Goal: Understand process/instructions: Learn how to perform a task or action

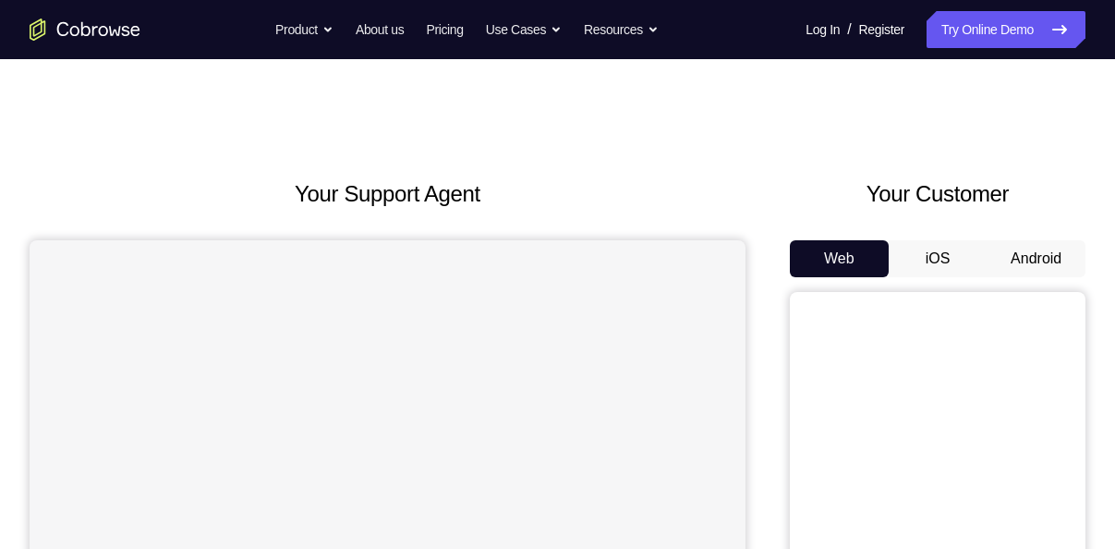
click at [1022, 255] on button "Android" at bounding box center [1036, 258] width 99 height 37
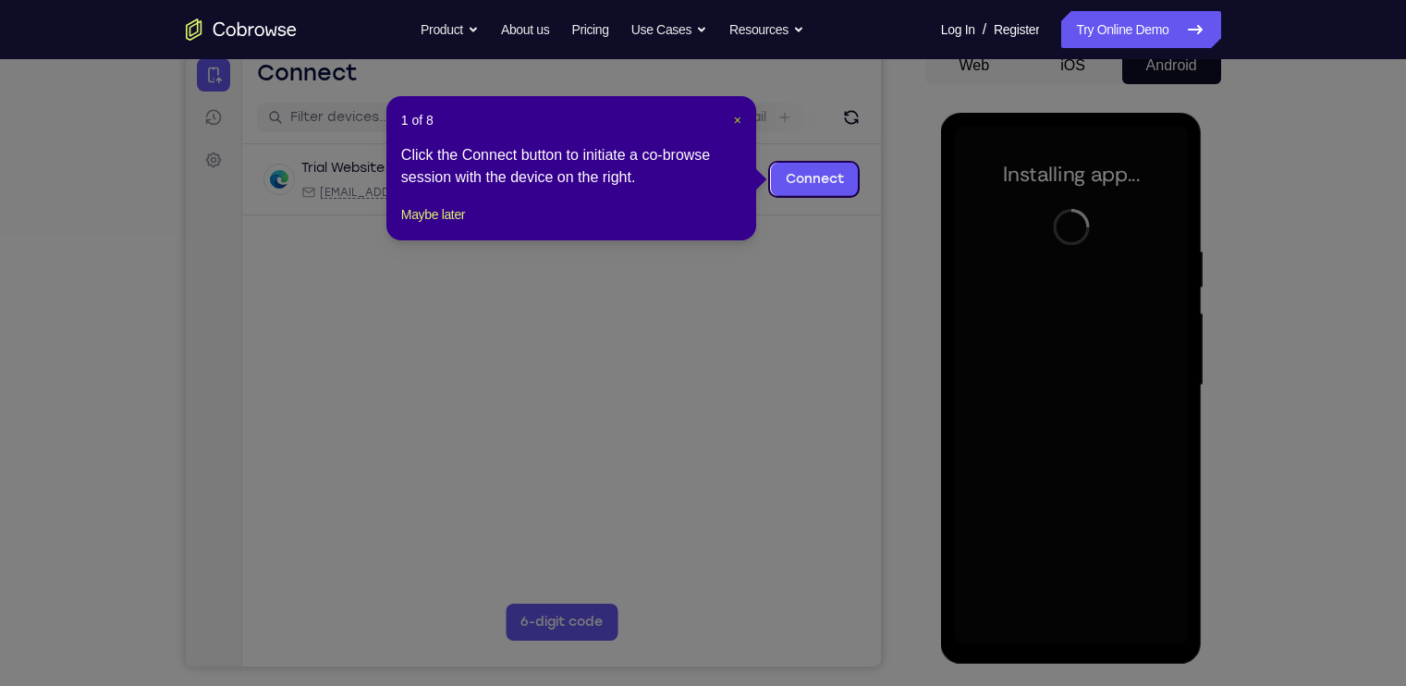
click at [739, 123] on span "×" at bounding box center [737, 120] width 7 height 15
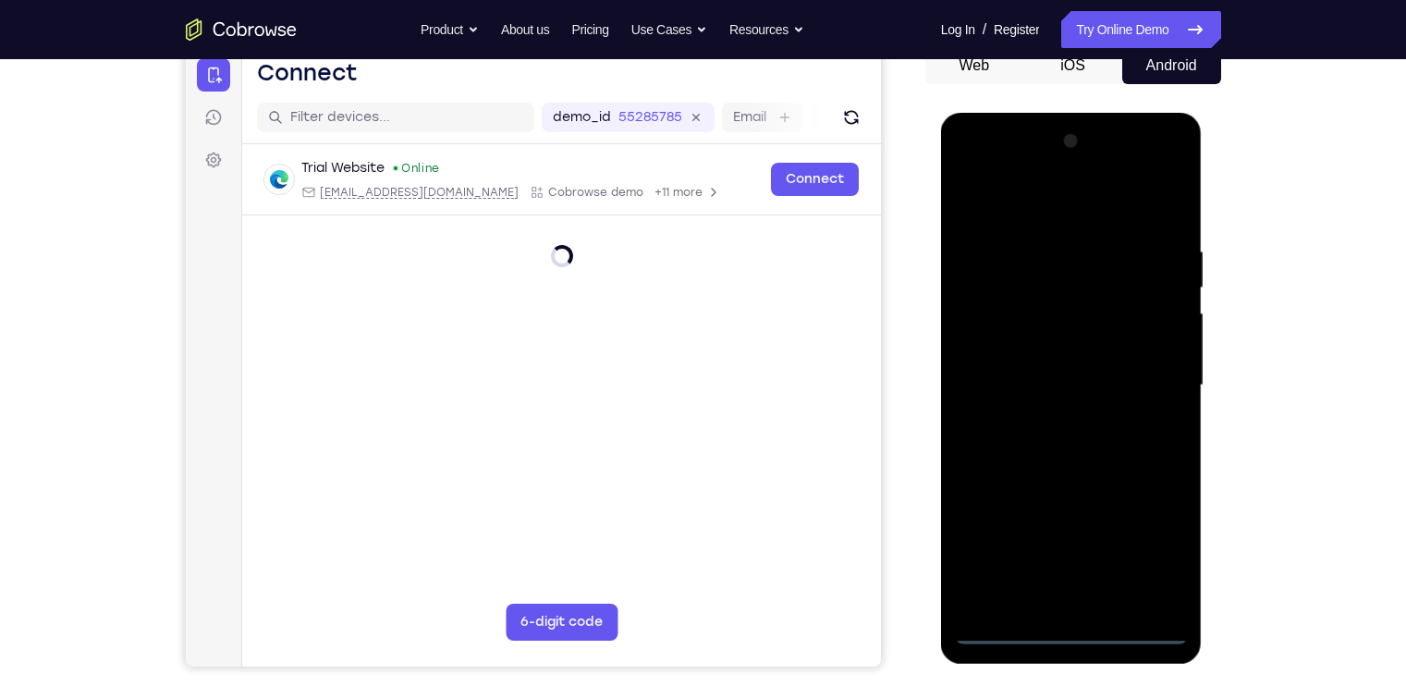
click at [1073, 548] on div at bounding box center [1071, 386] width 233 height 518
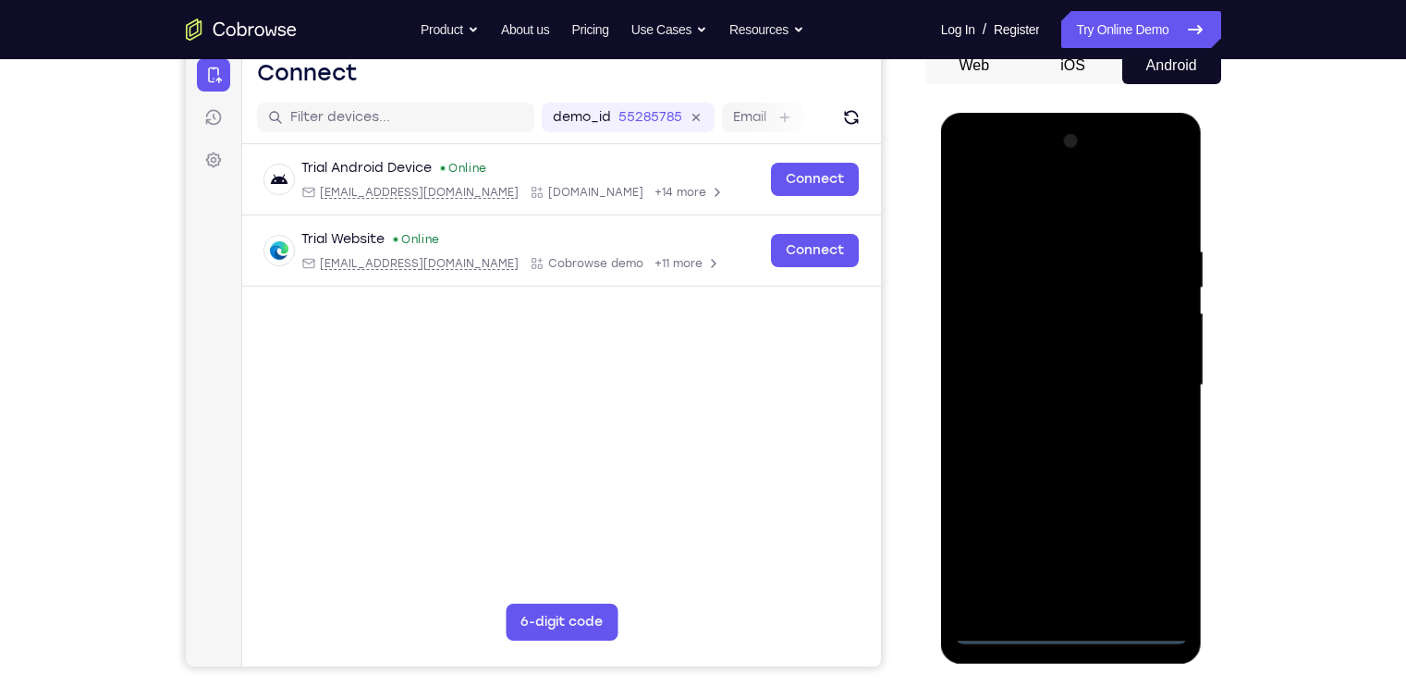
click at [1115, 548] on div at bounding box center [1071, 386] width 233 height 518
click at [1042, 204] on div at bounding box center [1071, 386] width 233 height 518
click at [1035, 204] on div at bounding box center [1071, 386] width 233 height 518
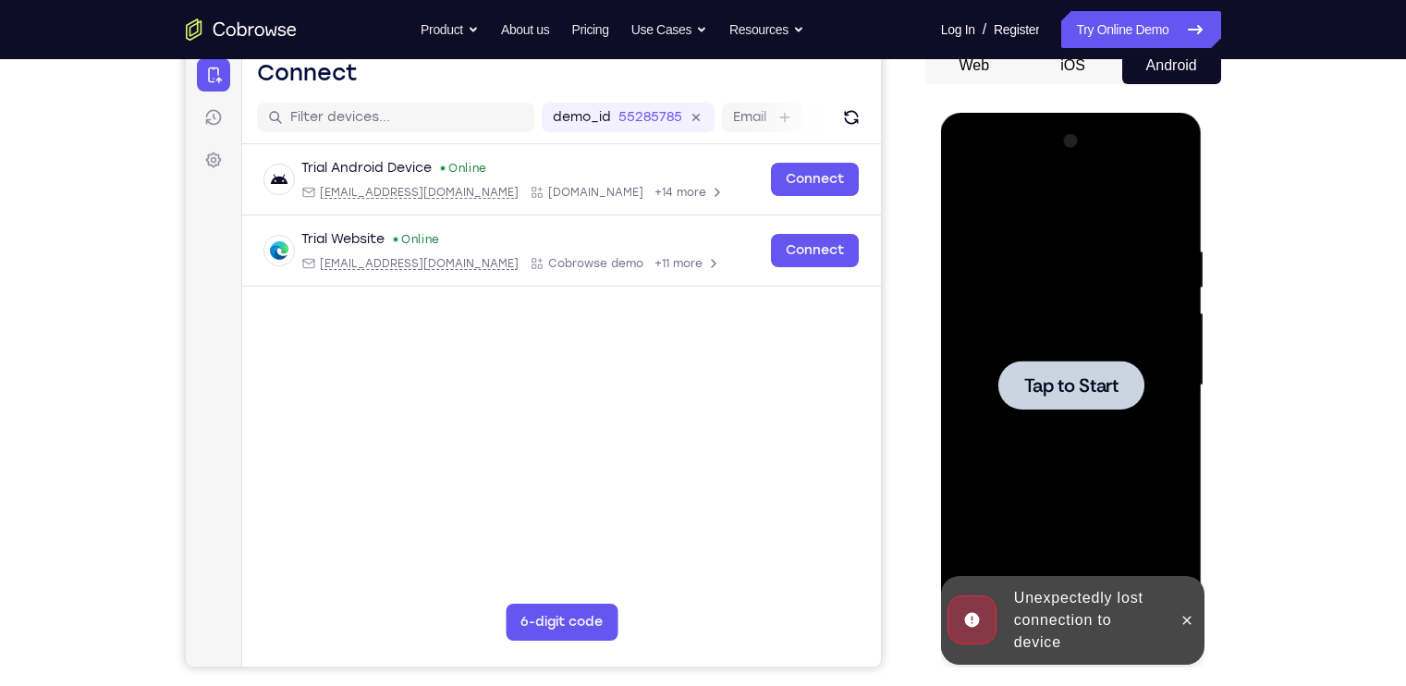
click at [1072, 376] on span "Tap to Start" at bounding box center [1071, 385] width 94 height 18
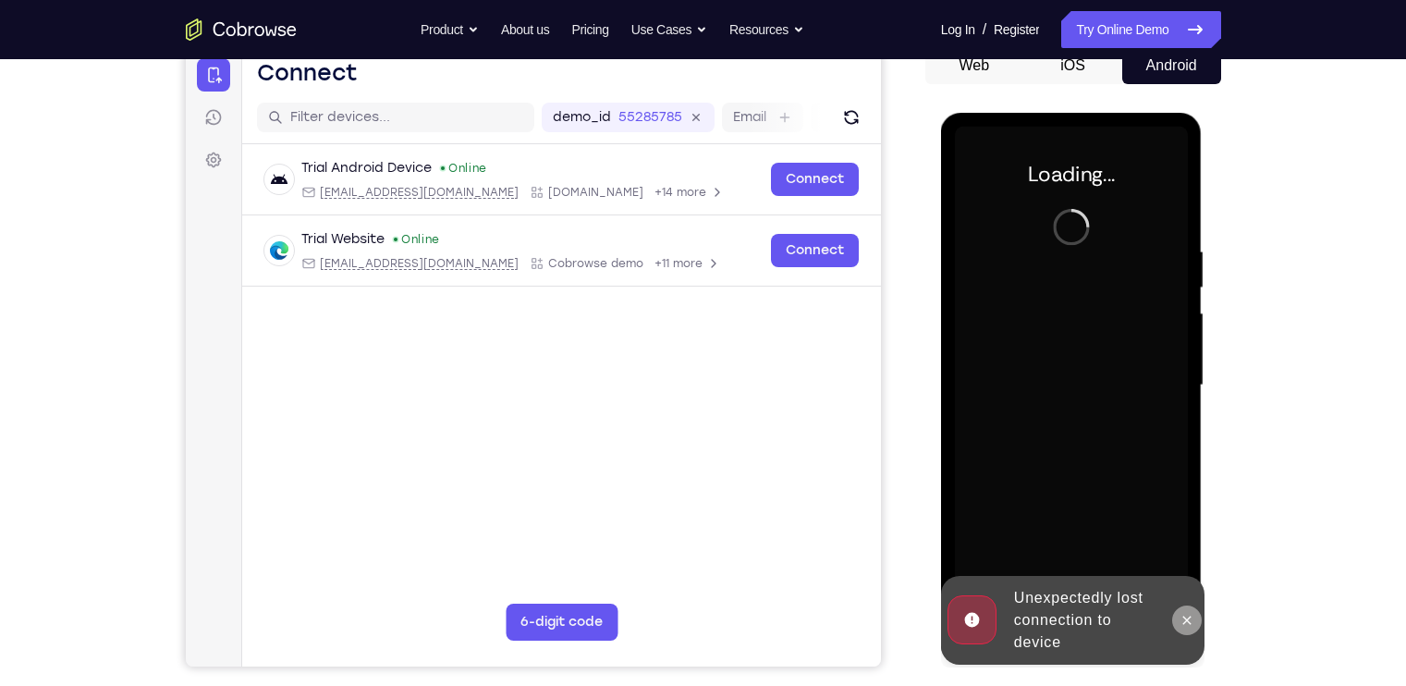
click at [1115, 548] on icon at bounding box center [1186, 620] width 15 height 15
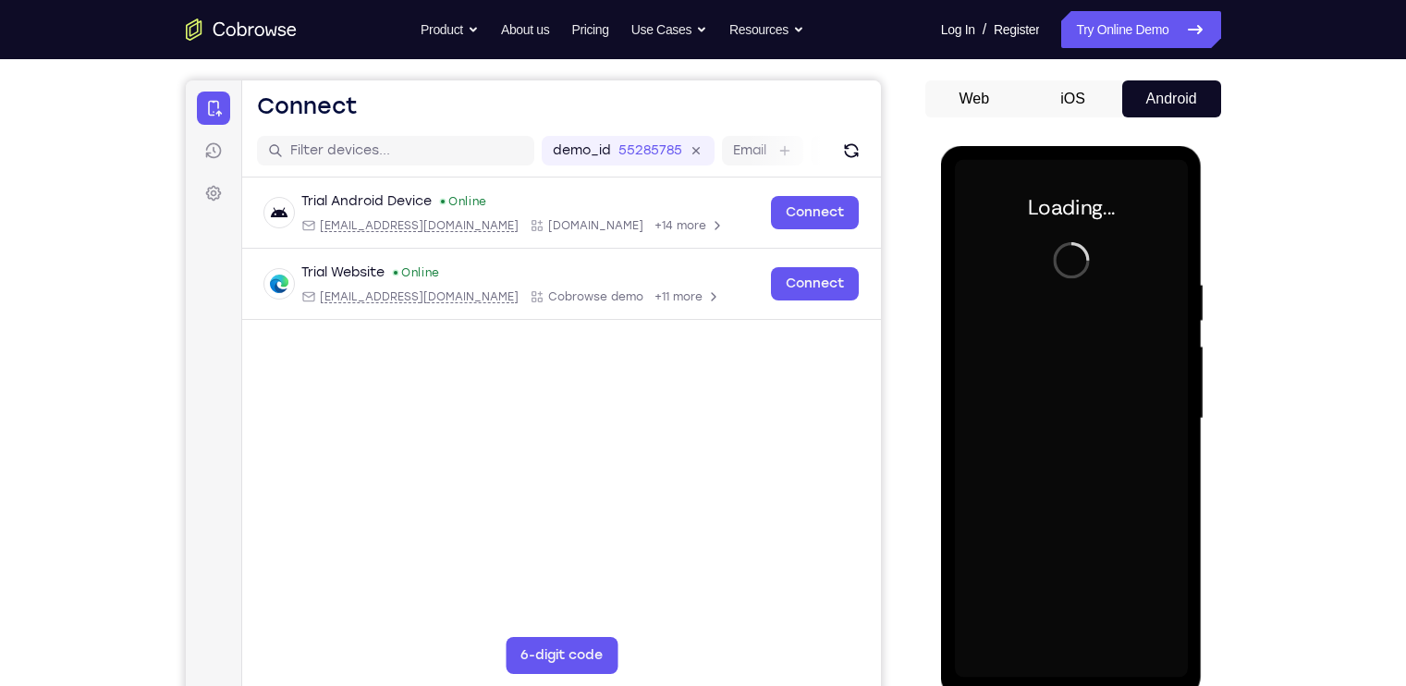
scroll to position [157, 0]
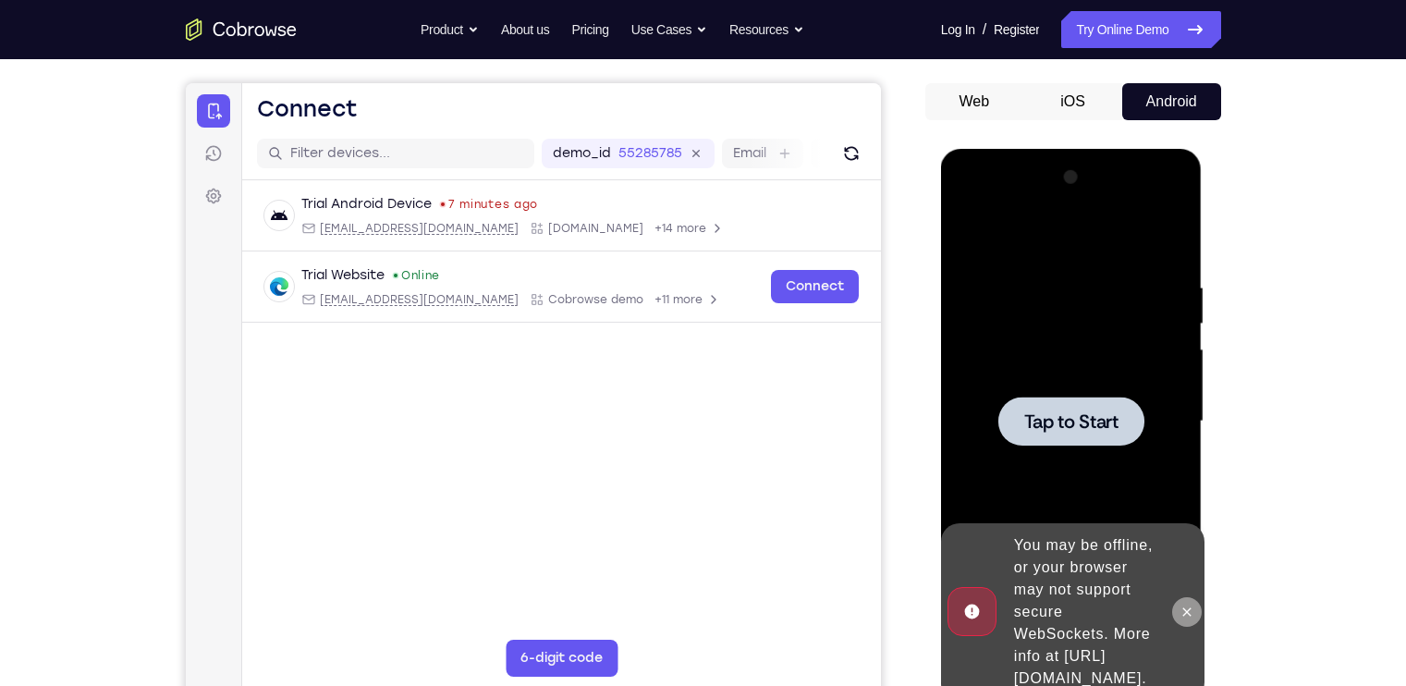
click at [1115, 548] on button at bounding box center [1187, 612] width 30 height 30
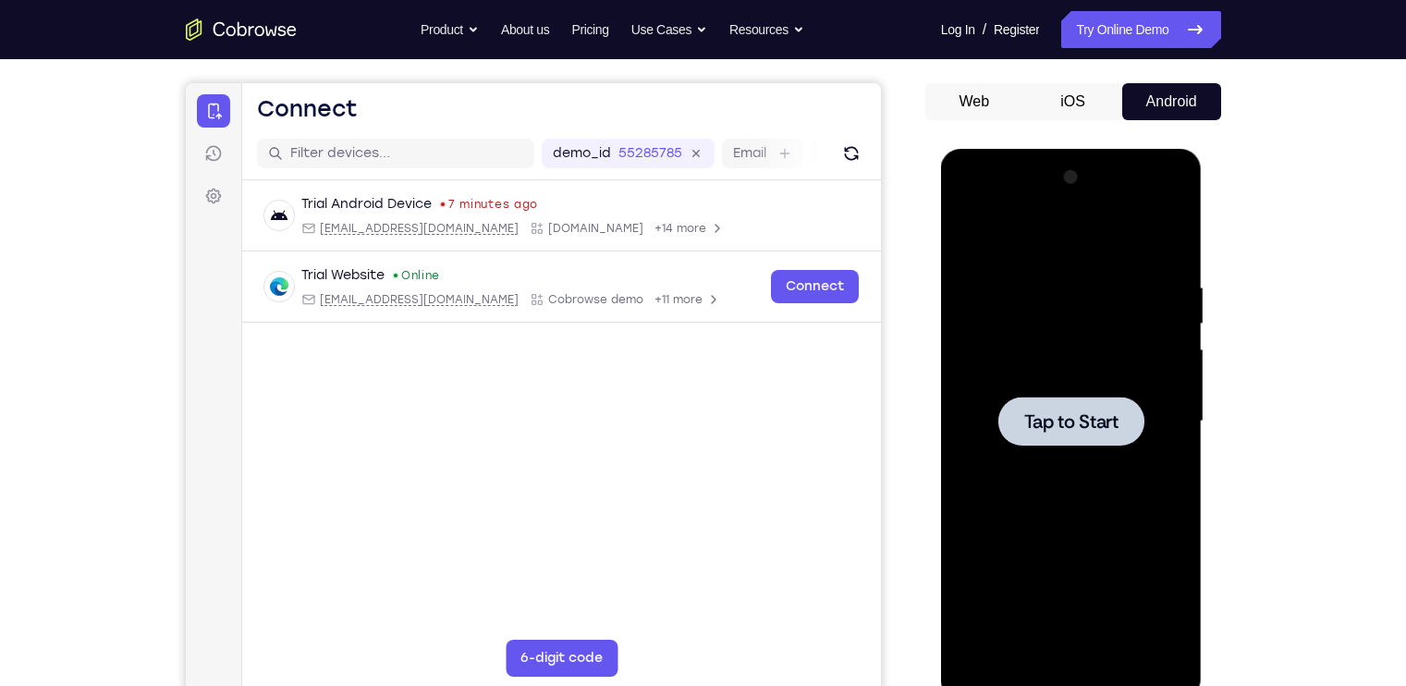
click at [1074, 425] on span "Tap to Start" at bounding box center [1071, 421] width 94 height 18
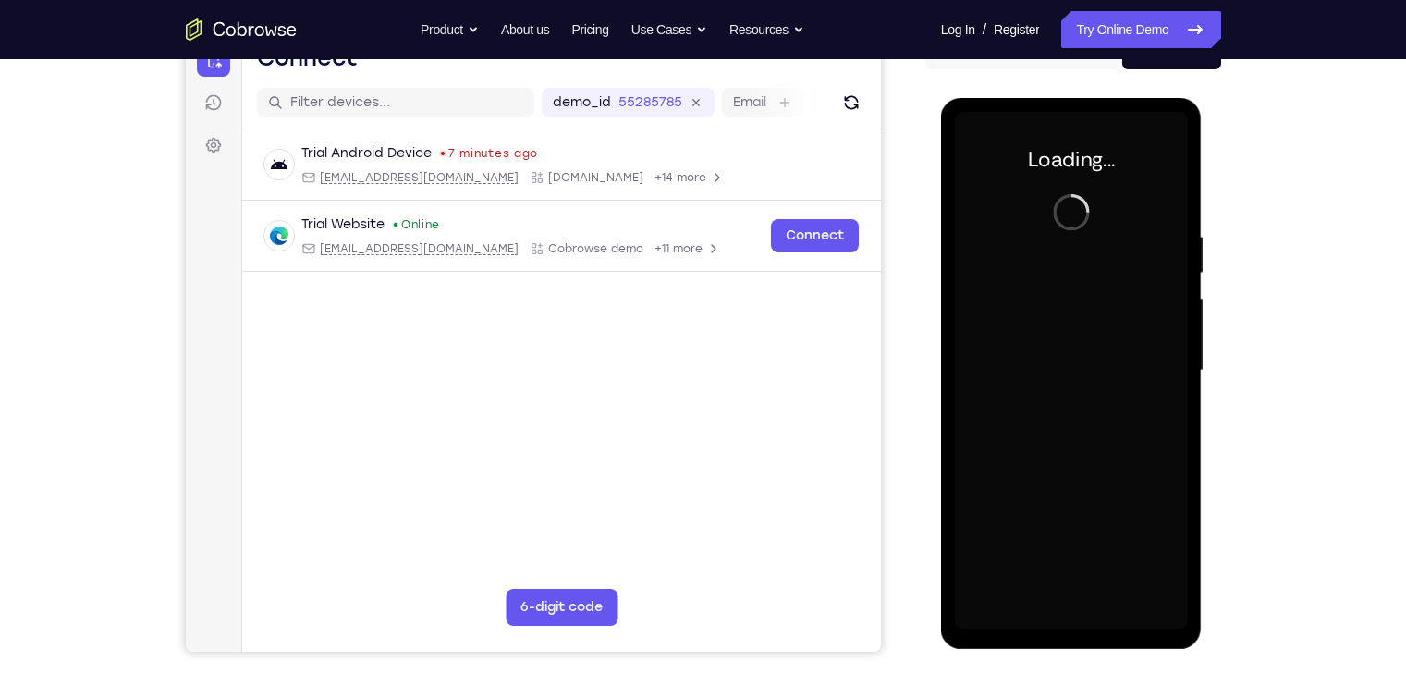
scroll to position [212, 0]
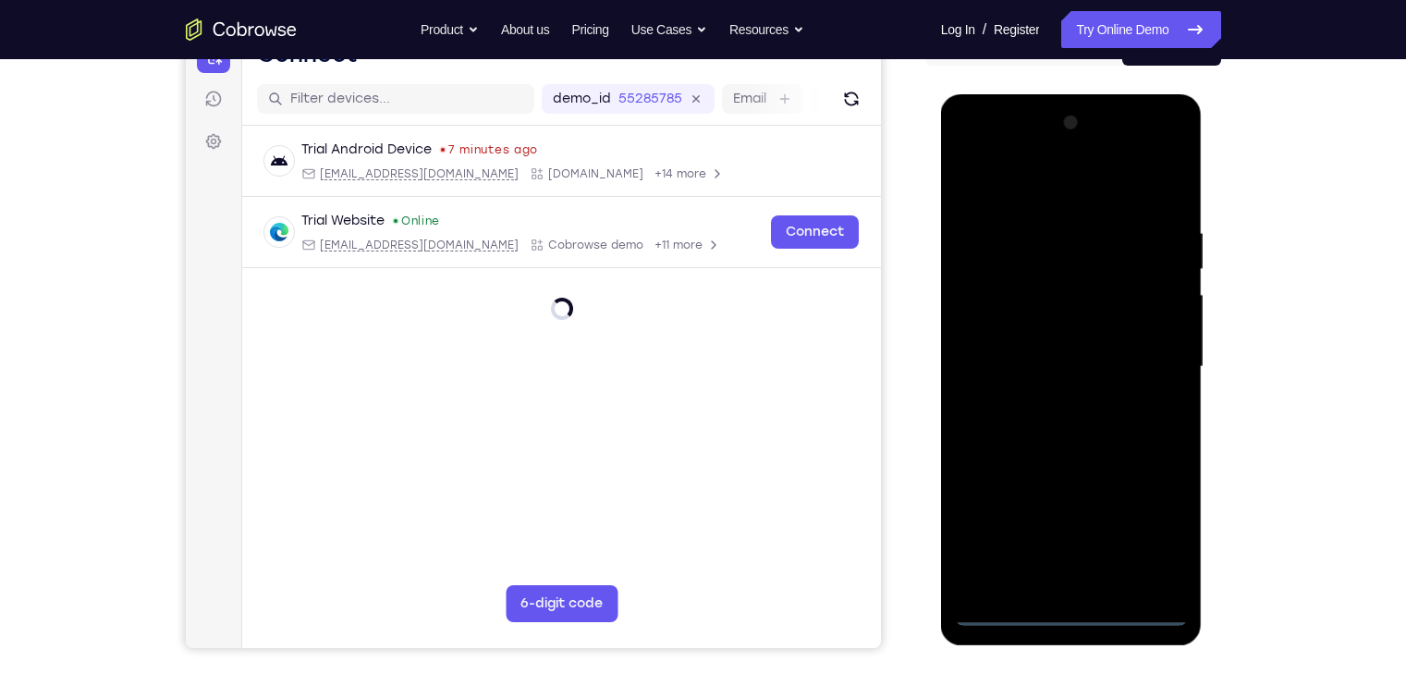
click at [1076, 548] on div at bounding box center [1071, 367] width 233 height 518
click at [1072, 548] on div at bounding box center [1071, 367] width 233 height 518
click at [1079, 548] on div at bounding box center [1071, 367] width 233 height 518
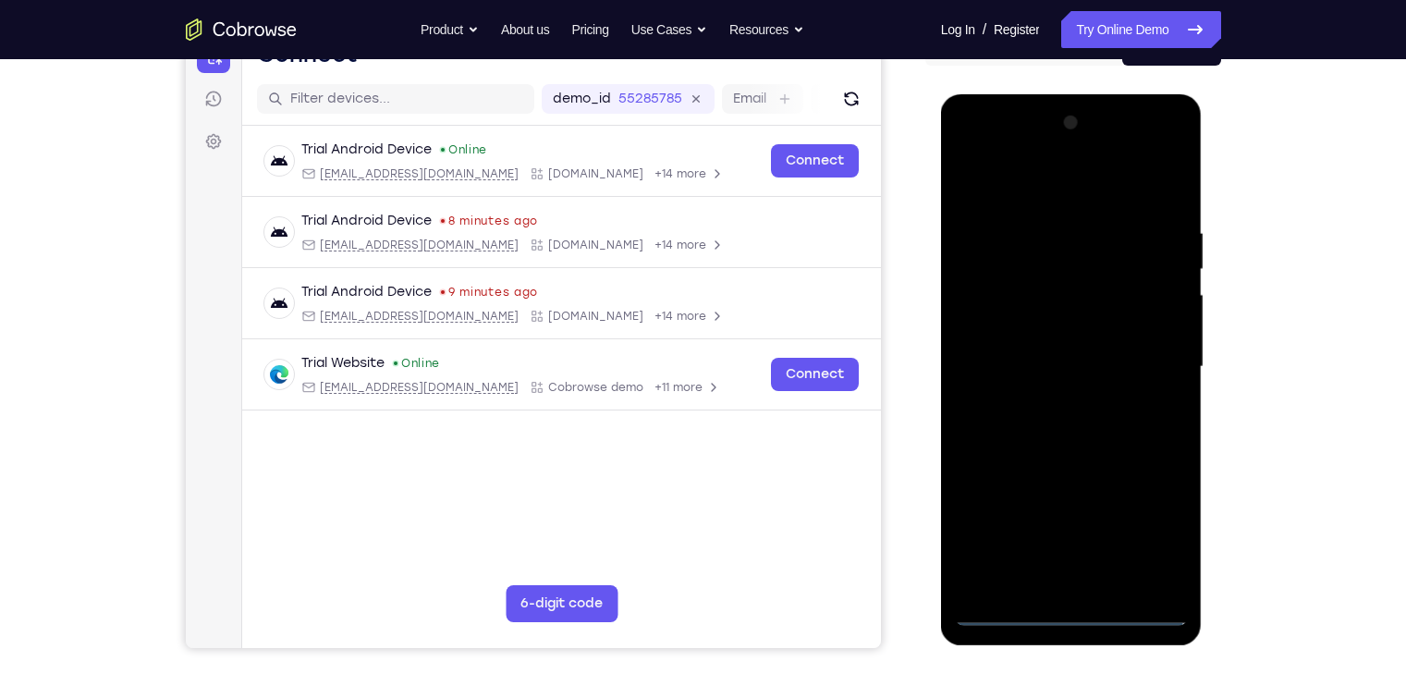
click at [1115, 530] on div at bounding box center [1071, 367] width 233 height 518
click at [1053, 189] on div at bounding box center [1071, 367] width 233 height 518
click at [1115, 355] on div at bounding box center [1071, 367] width 233 height 518
click at [1050, 406] on div at bounding box center [1071, 367] width 233 height 518
click at [1032, 352] on div at bounding box center [1071, 367] width 233 height 518
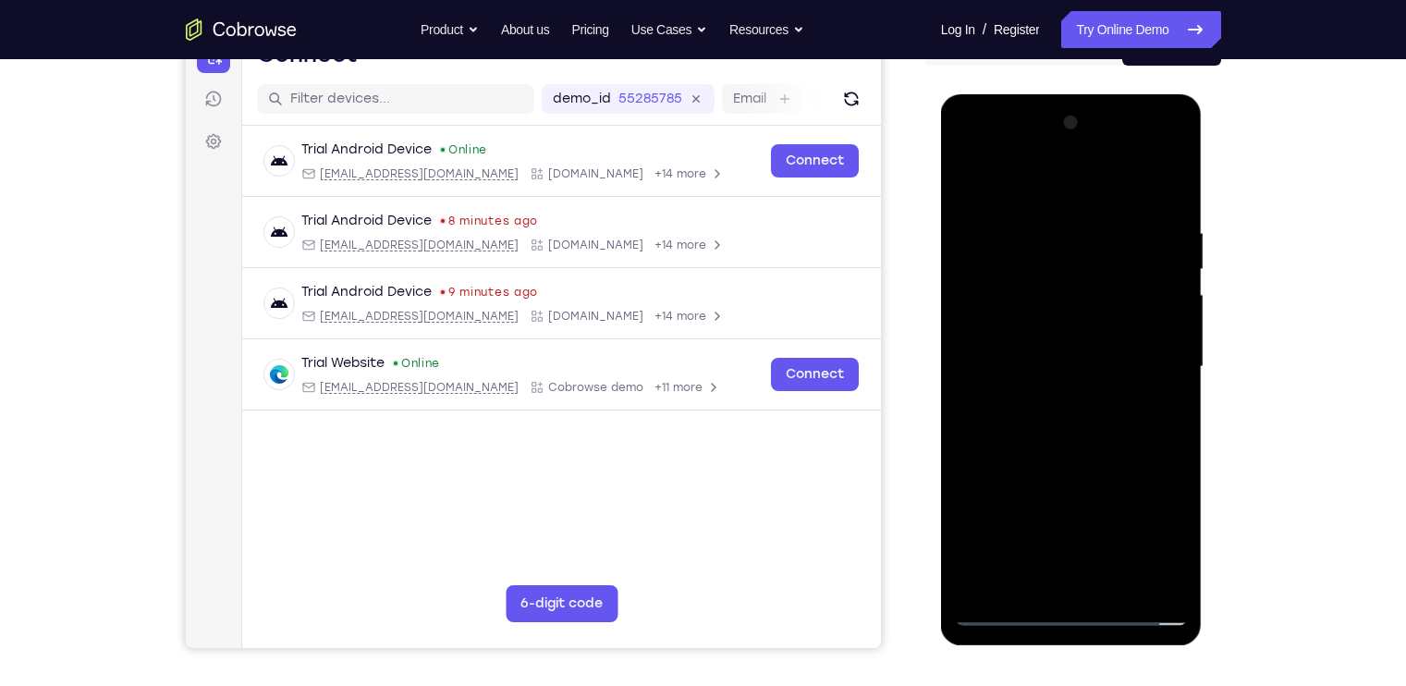
click at [1054, 324] on div at bounding box center [1071, 367] width 233 height 518
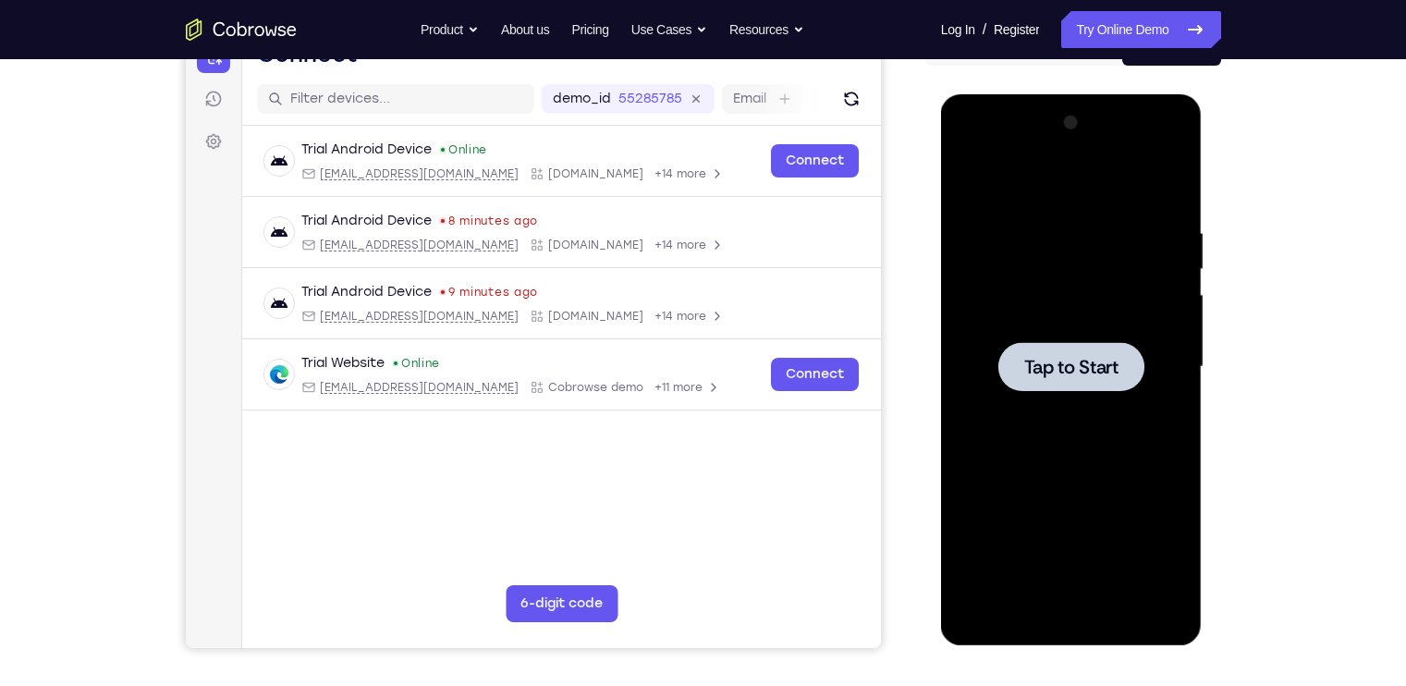
click at [1102, 363] on span "Tap to Start" at bounding box center [1071, 367] width 94 height 18
